Goal: Book appointment/travel/reservation

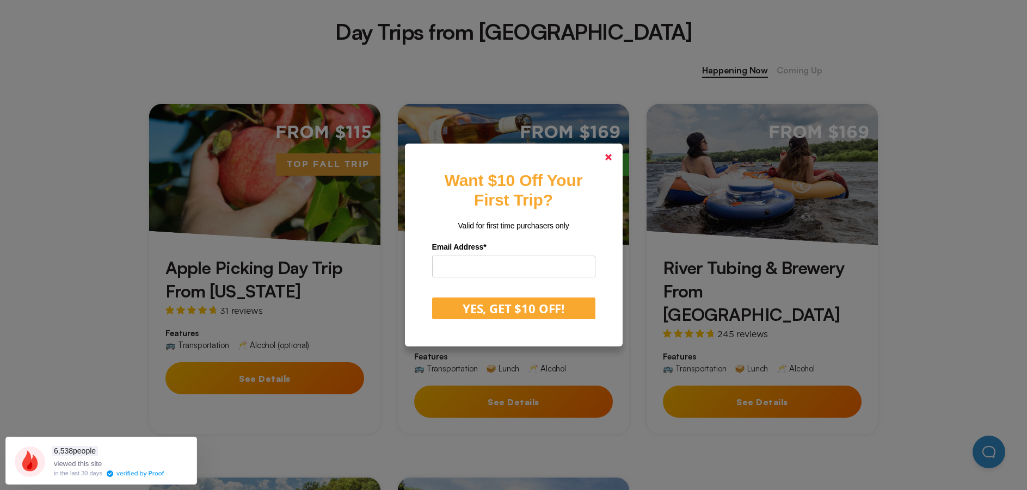
click at [612, 159] on icon at bounding box center [608, 157] width 7 height 7
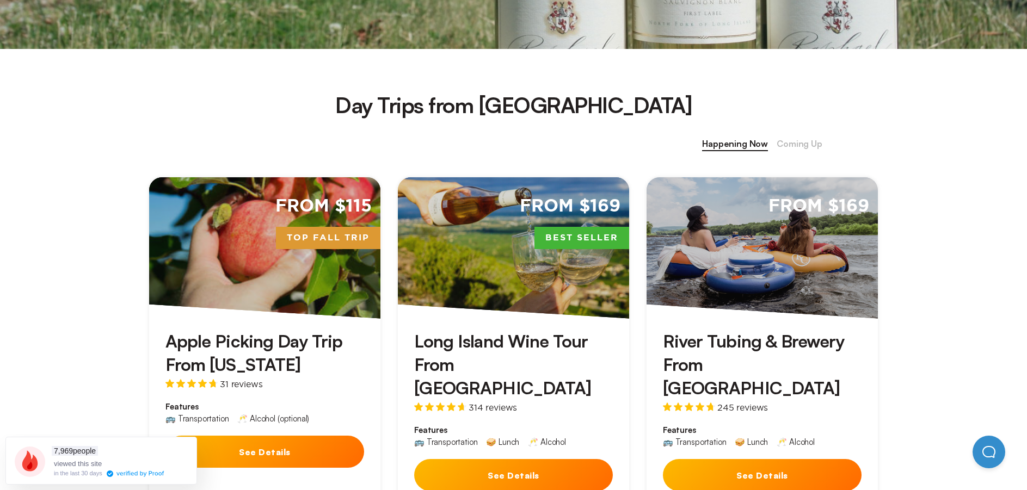
scroll to position [381, 0]
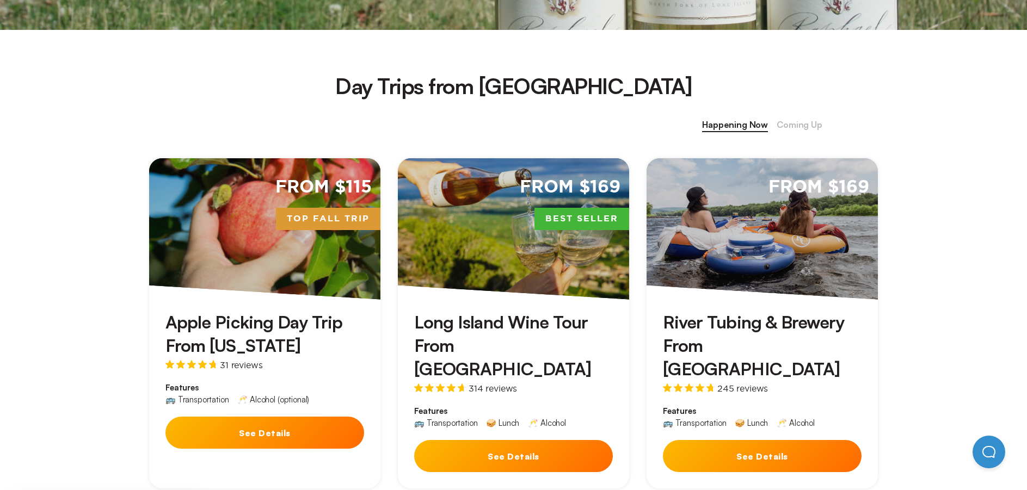
click at [298, 305] on div "Apple Picking Day Trip From [US_STATE] 31 reviews Features 🚌 Transportation 🥂 A…" at bounding box center [264, 383] width 231 height 166
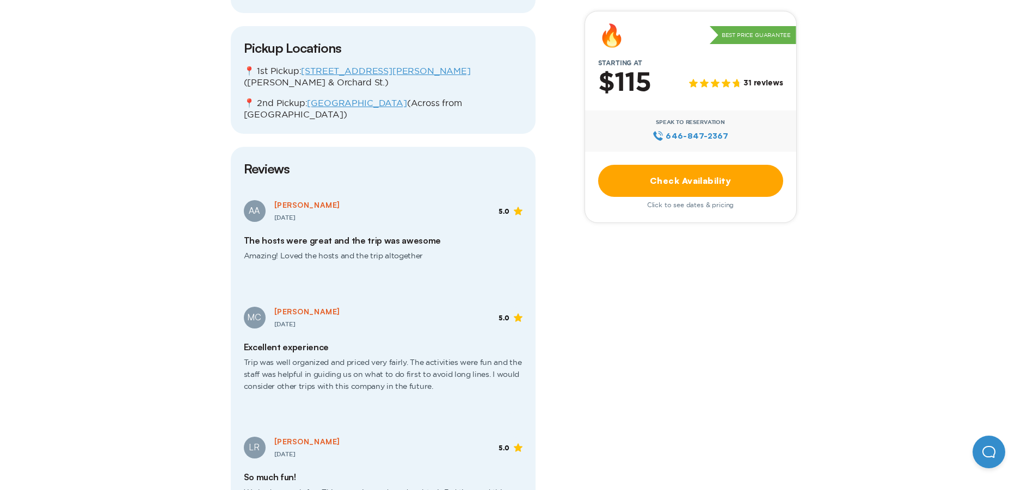
scroll to position [1415, 0]
click at [691, 178] on link "Check Availability" at bounding box center [690, 181] width 185 height 32
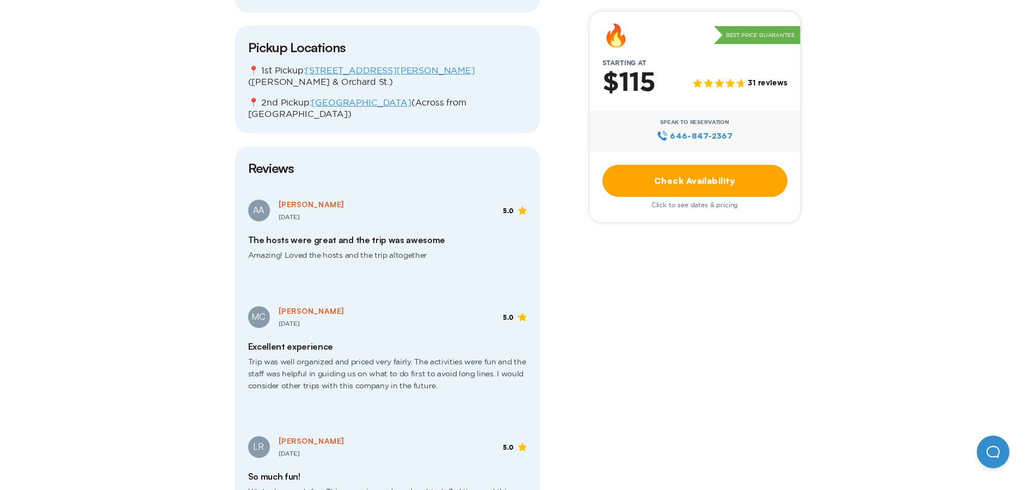
scroll to position [0, 0]
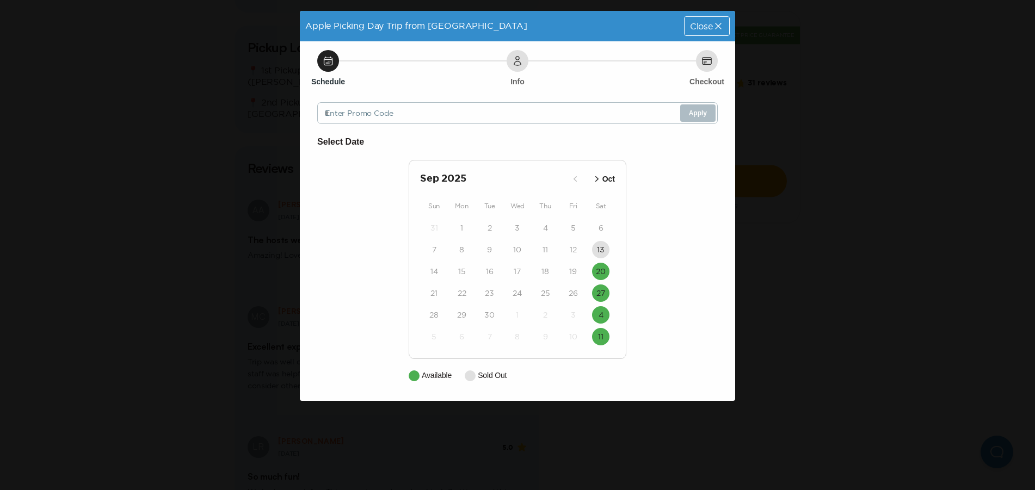
click at [599, 177] on icon "button" at bounding box center [596, 179] width 11 height 11
click at [708, 28] on span "Close" at bounding box center [701, 26] width 23 height 9
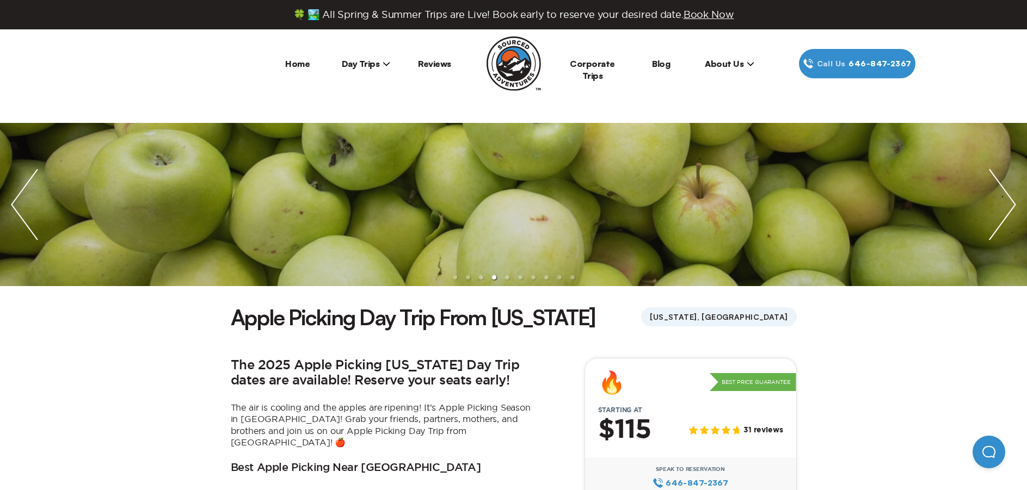
scroll to position [381, 0]
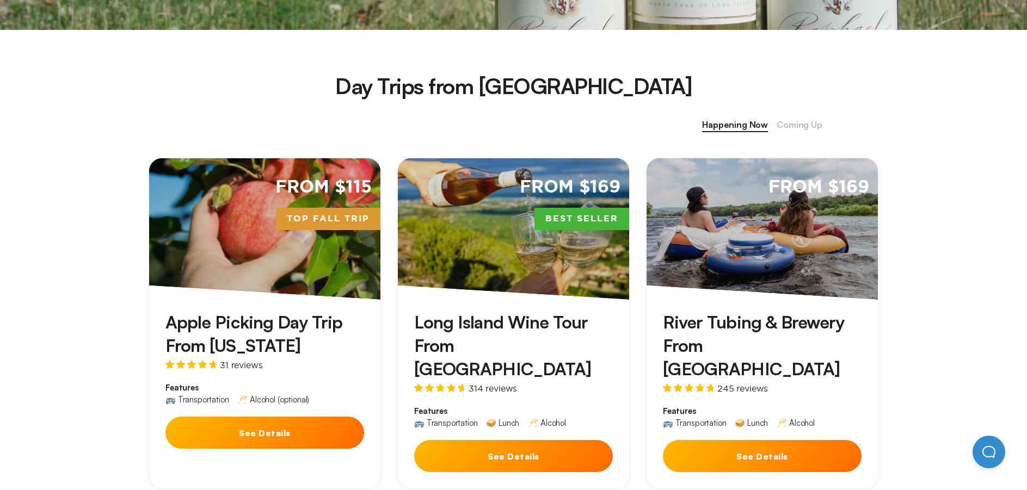
click at [517, 287] on div "From $169 Best Seller" at bounding box center [513, 228] width 231 height 141
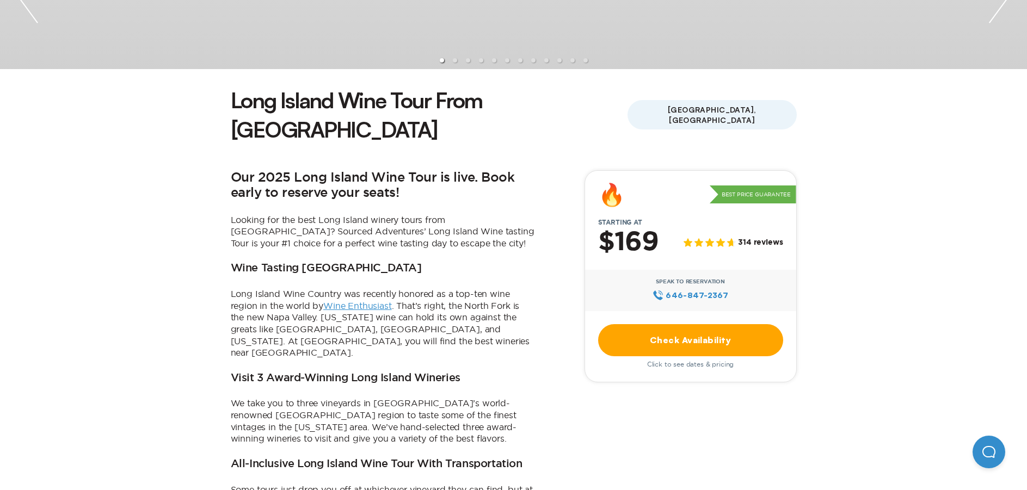
scroll to position [218, 0]
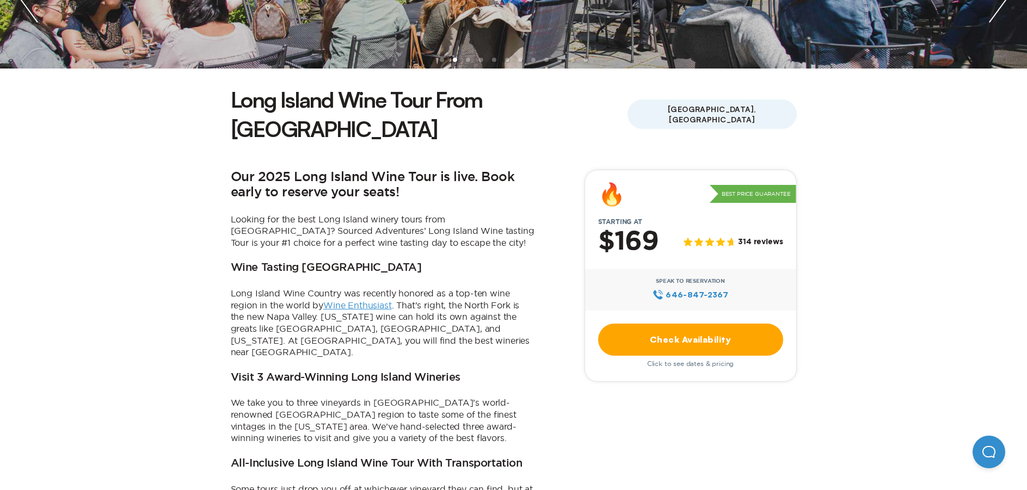
click at [672, 324] on link "Check Availability" at bounding box center [690, 340] width 185 height 32
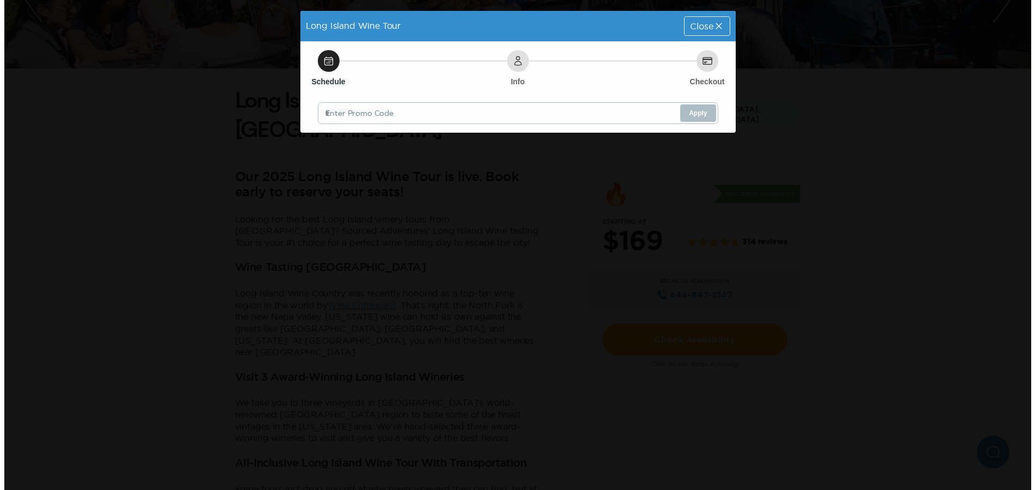
scroll to position [0, 0]
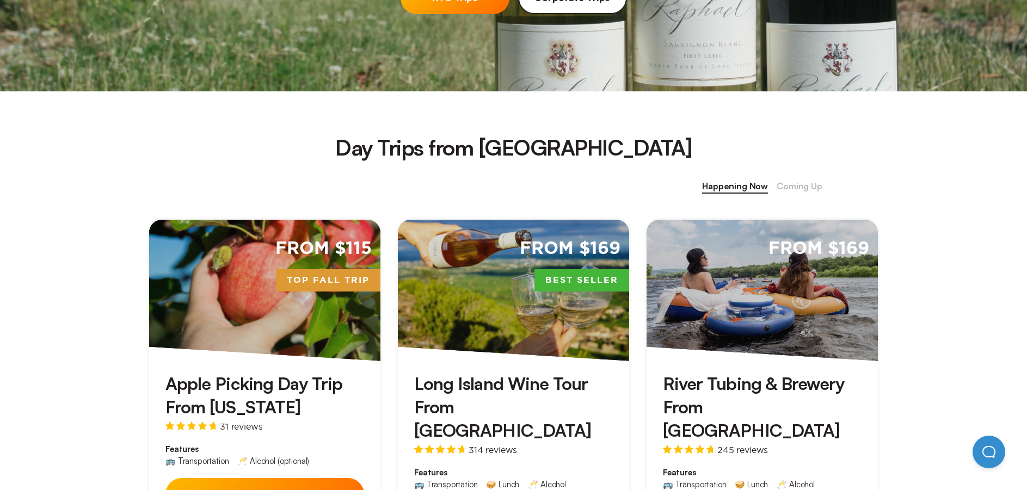
scroll to position [381, 0]
